Goal: Information Seeking & Learning: Learn about a topic

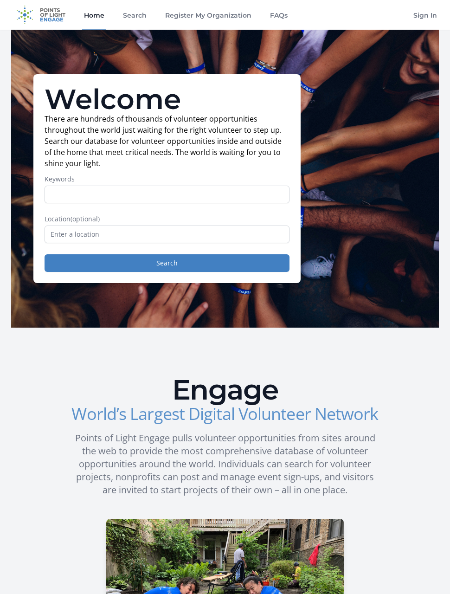
click at [268, 183] on label "Keywords" at bounding box center [167, 178] width 245 height 9
click at [268, 186] on input "Keywords" at bounding box center [167, 195] width 245 height 18
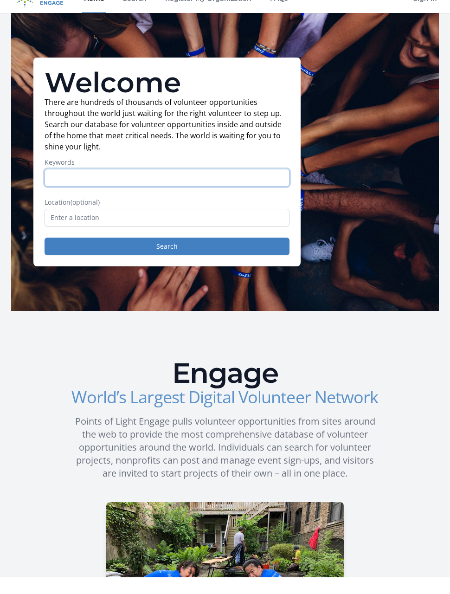
click at [266, 186] on input "Keywords" at bounding box center [167, 195] width 245 height 18
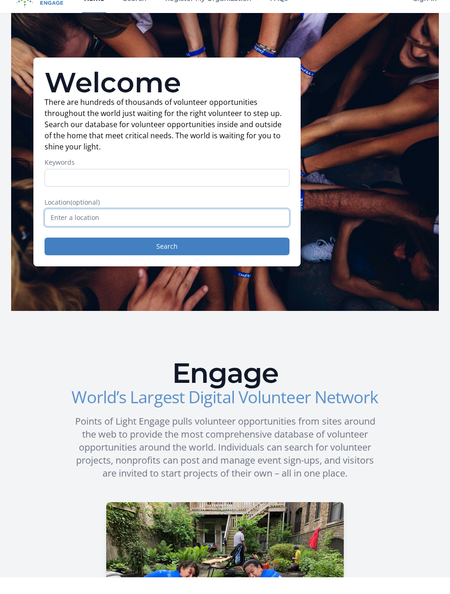
click at [270, 225] on input "text" at bounding box center [167, 234] width 245 height 18
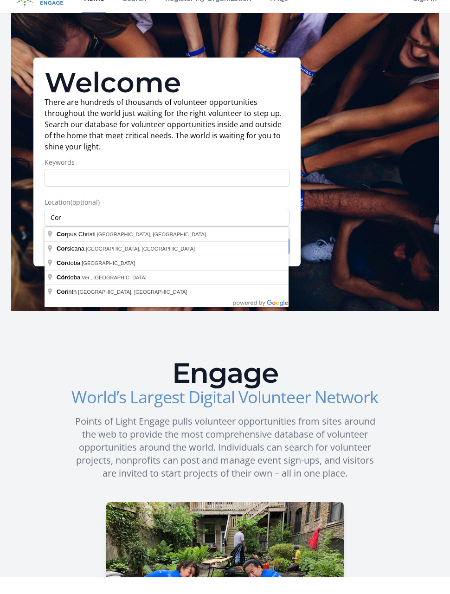
type input "[GEOGRAPHIC_DATA], [GEOGRAPHIC_DATA], [GEOGRAPHIC_DATA]"
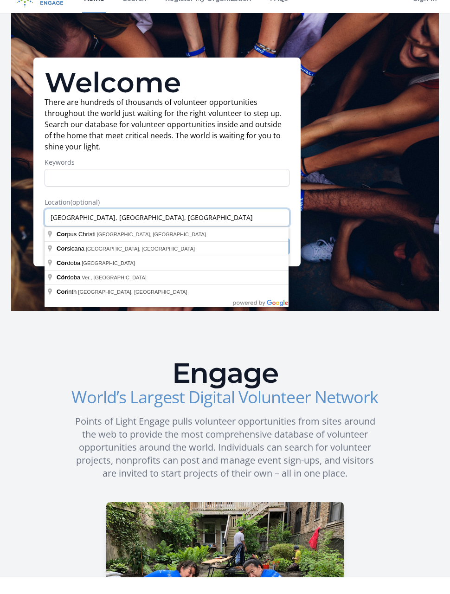
click at [157, 225] on input "[GEOGRAPHIC_DATA], [GEOGRAPHIC_DATA], [GEOGRAPHIC_DATA]" at bounding box center [167, 234] width 245 height 18
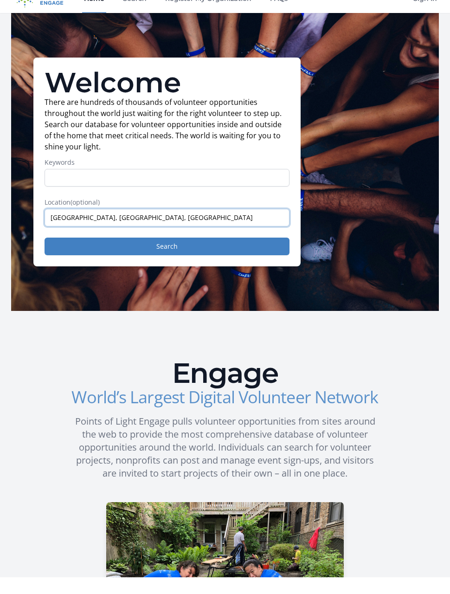
scroll to position [17, 0]
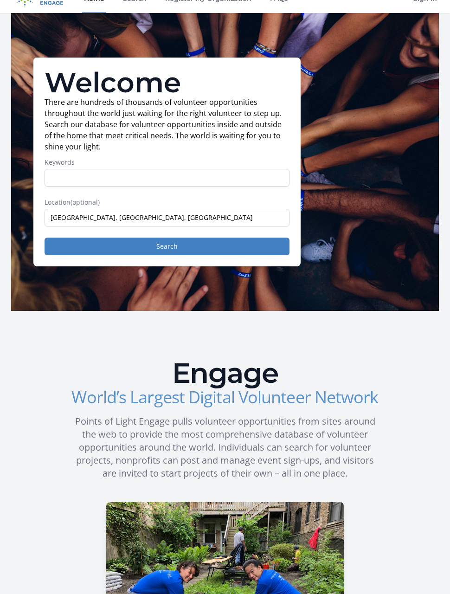
click at [224, 248] on button "Search" at bounding box center [167, 247] width 245 height 18
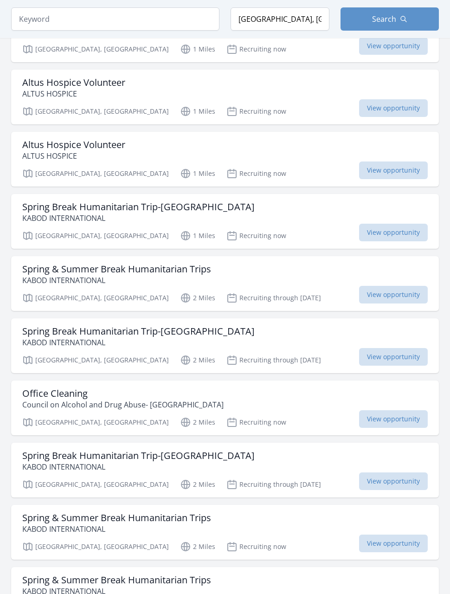
scroll to position [717, 0]
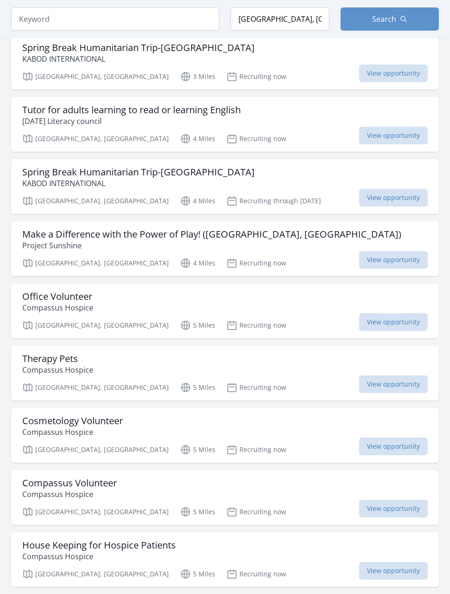
scroll to position [1361, 0]
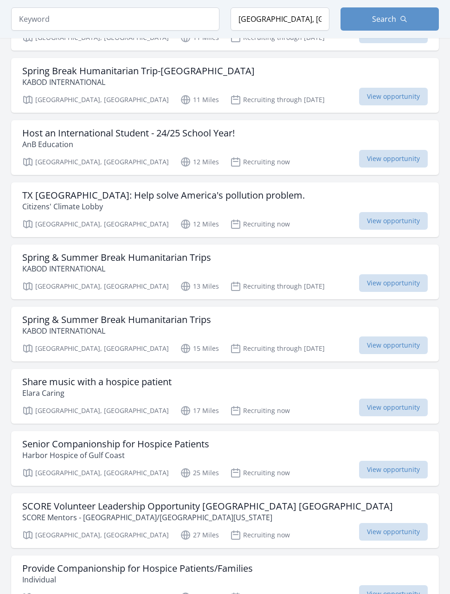
scroll to position [4406, 0]
